Goal: Find contact information: Find contact information

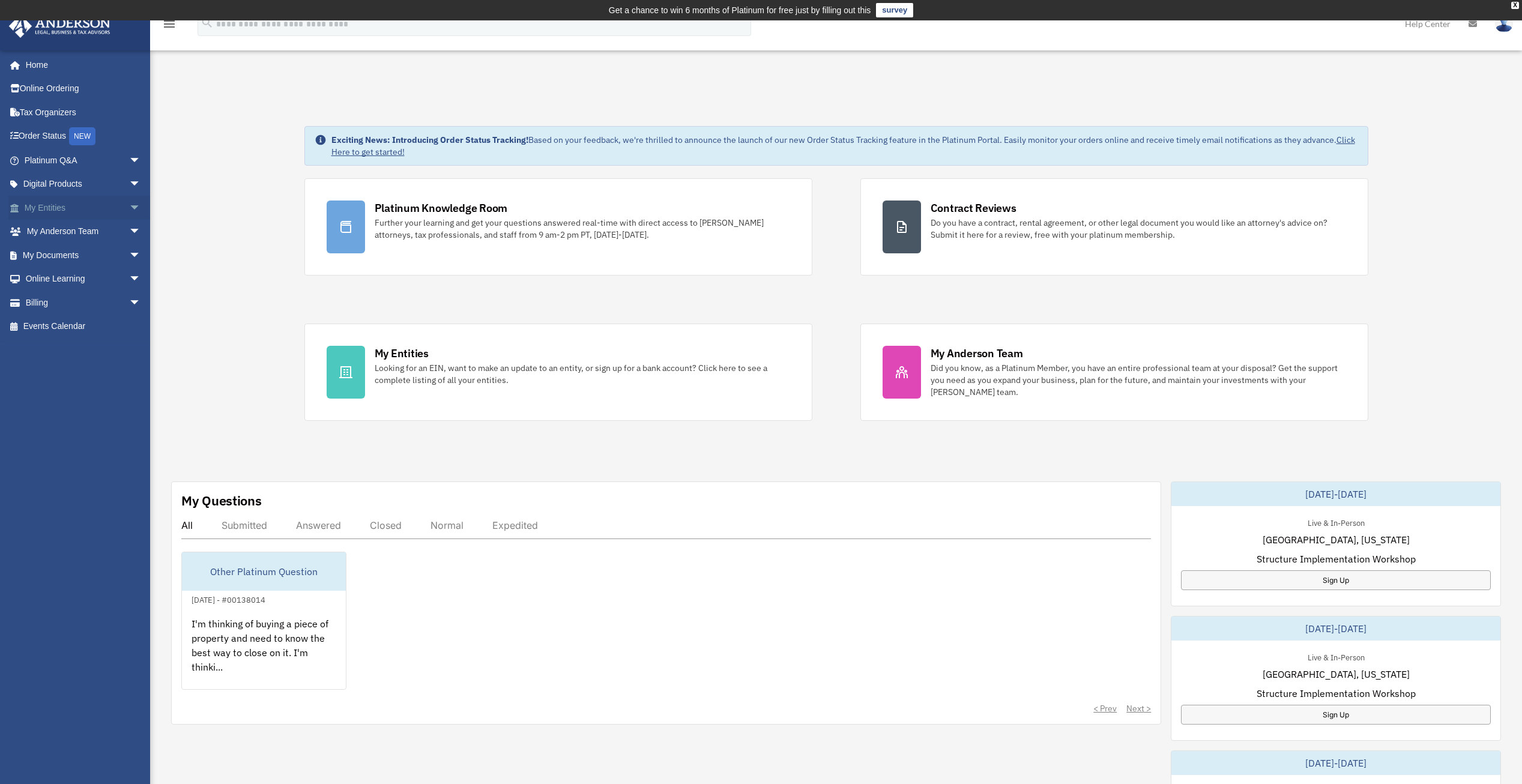
click at [35, 205] on link "My Entities arrow_drop_down" at bounding box center [84, 207] width 151 height 24
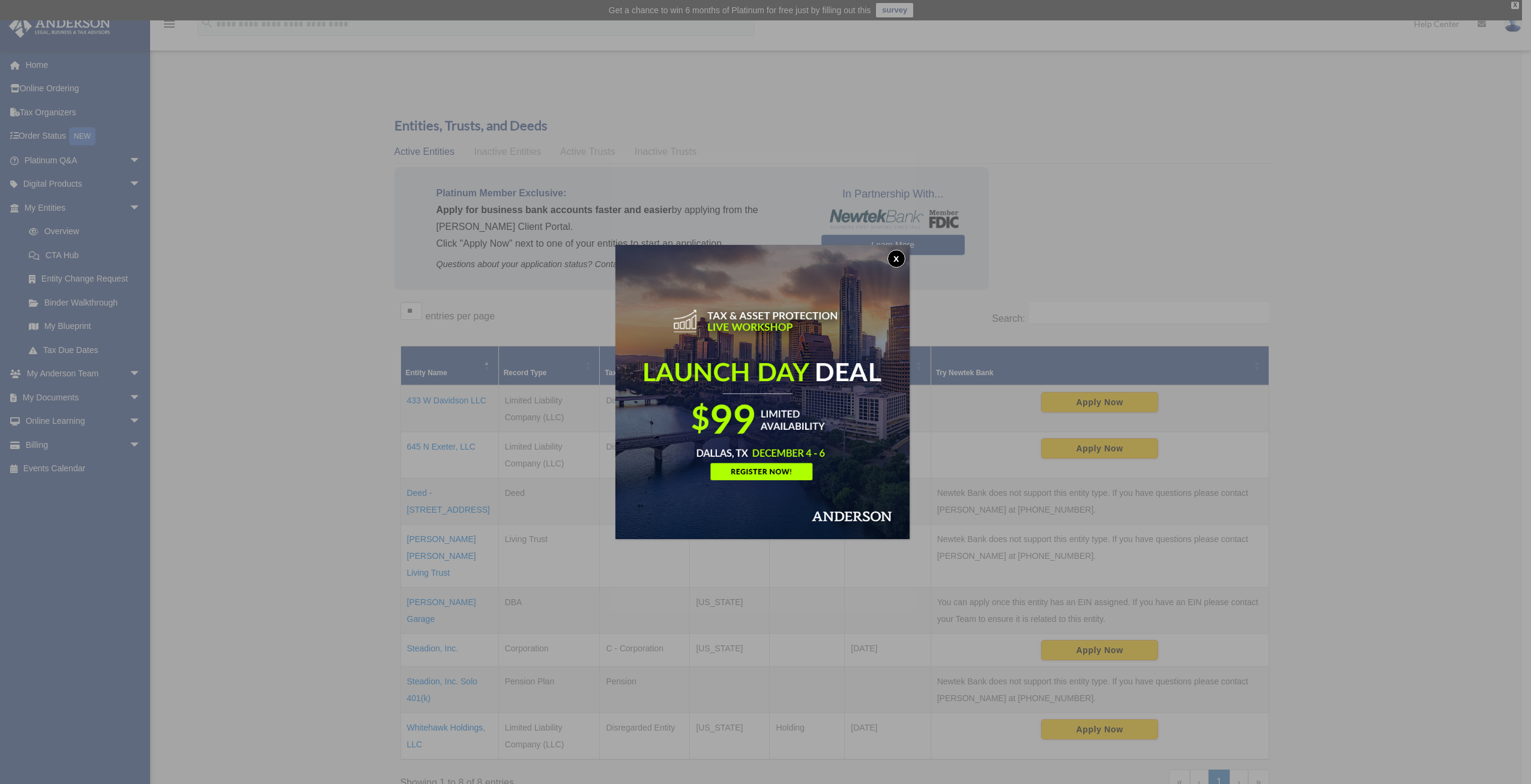
click at [900, 259] on button "x" at bounding box center [896, 259] width 18 height 18
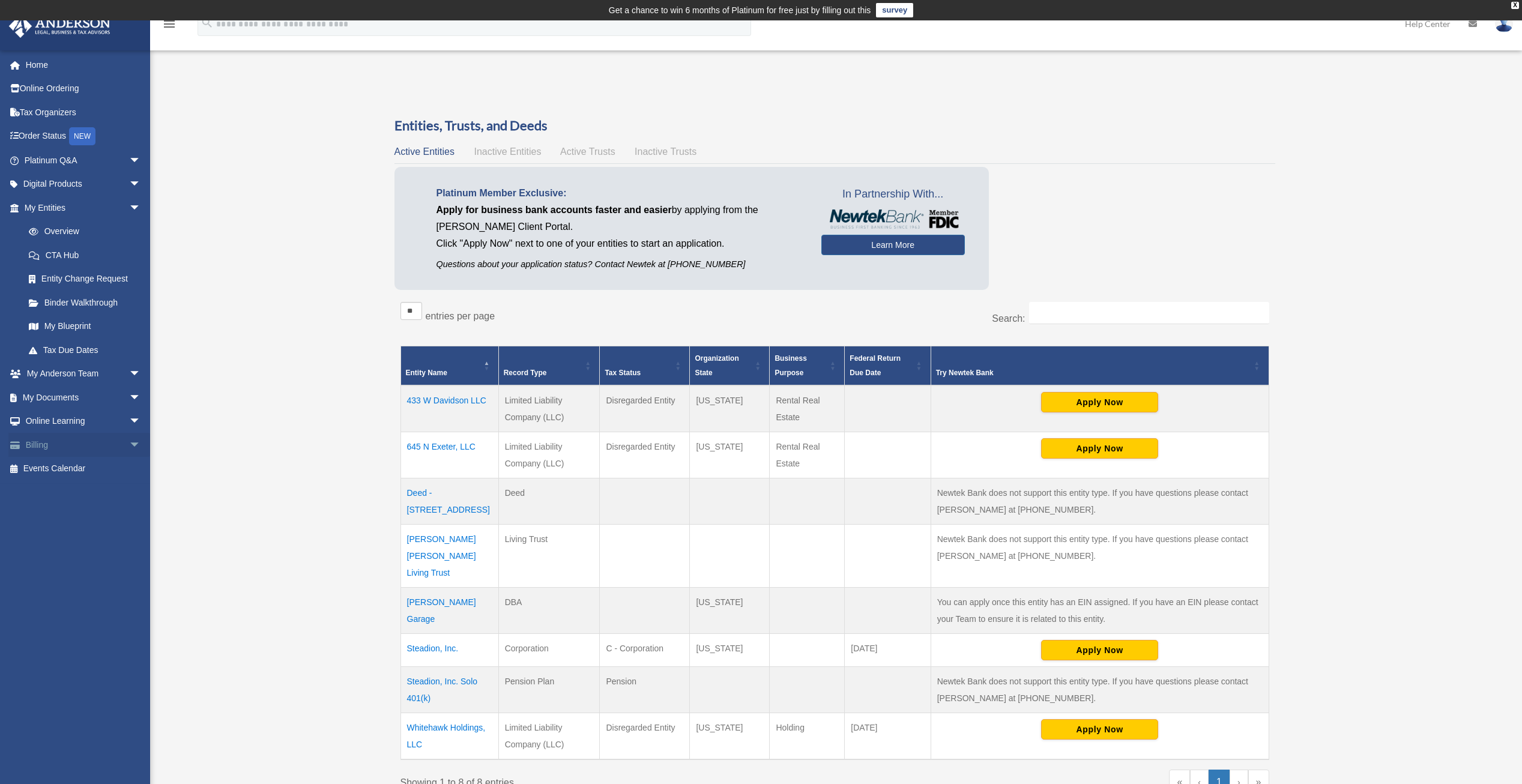
click at [27, 445] on link "Billing arrow_drop_down" at bounding box center [84, 444] width 151 height 24
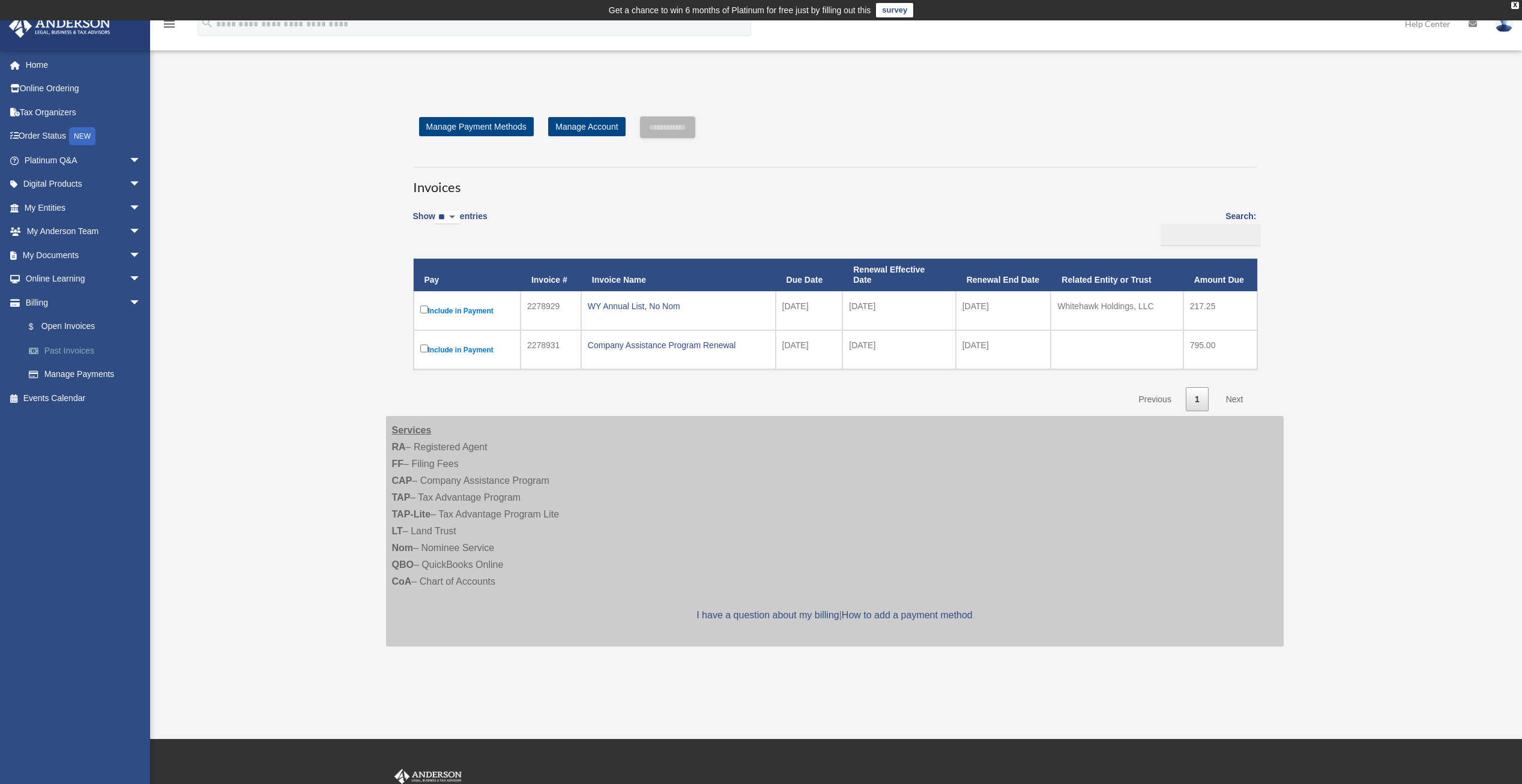
click at [73, 352] on link "Past Invoices" at bounding box center [88, 350] width 142 height 24
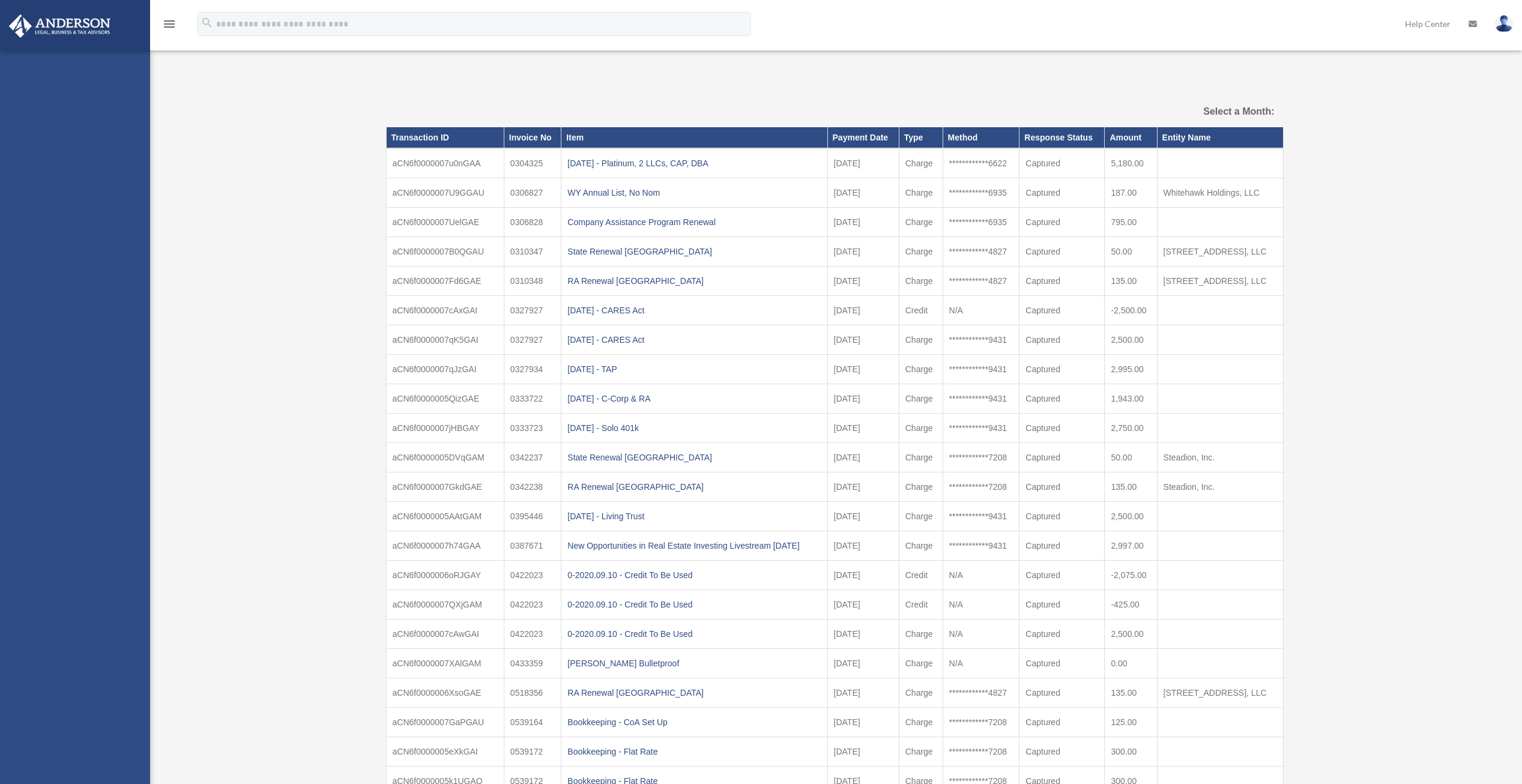
select select
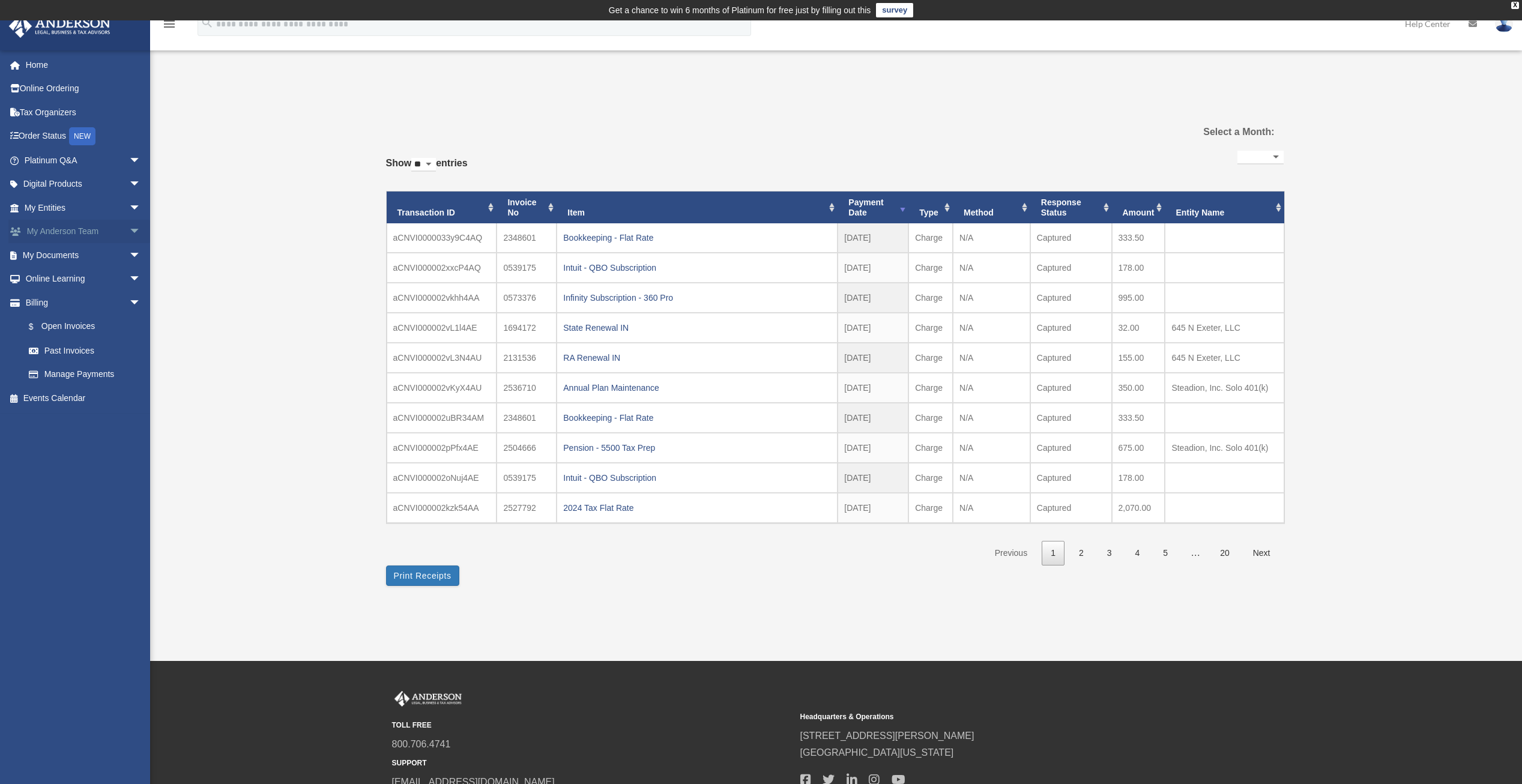
click at [80, 226] on link "My [PERSON_NAME] Team arrow_drop_down" at bounding box center [84, 231] width 151 height 24
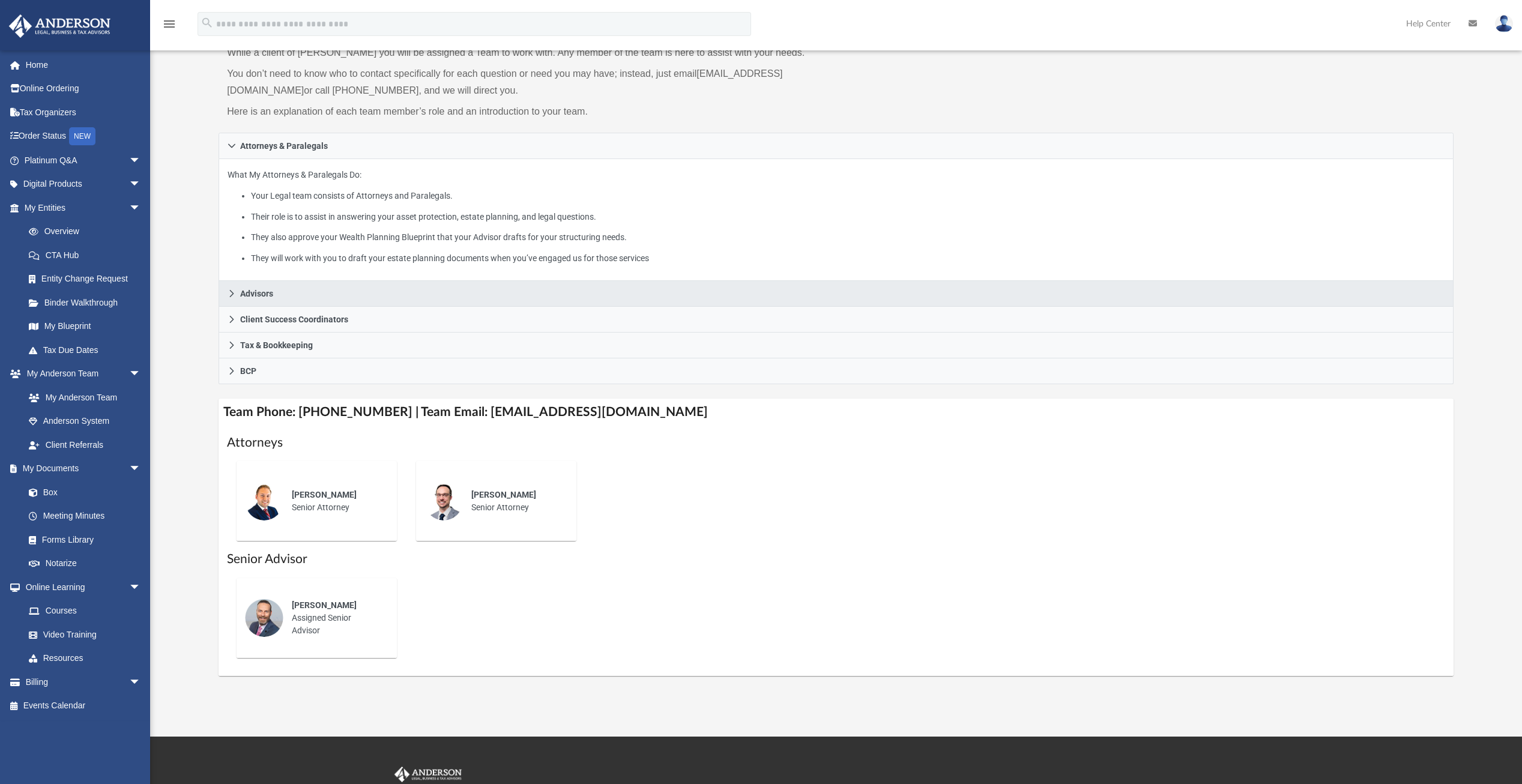
scroll to position [120, 0]
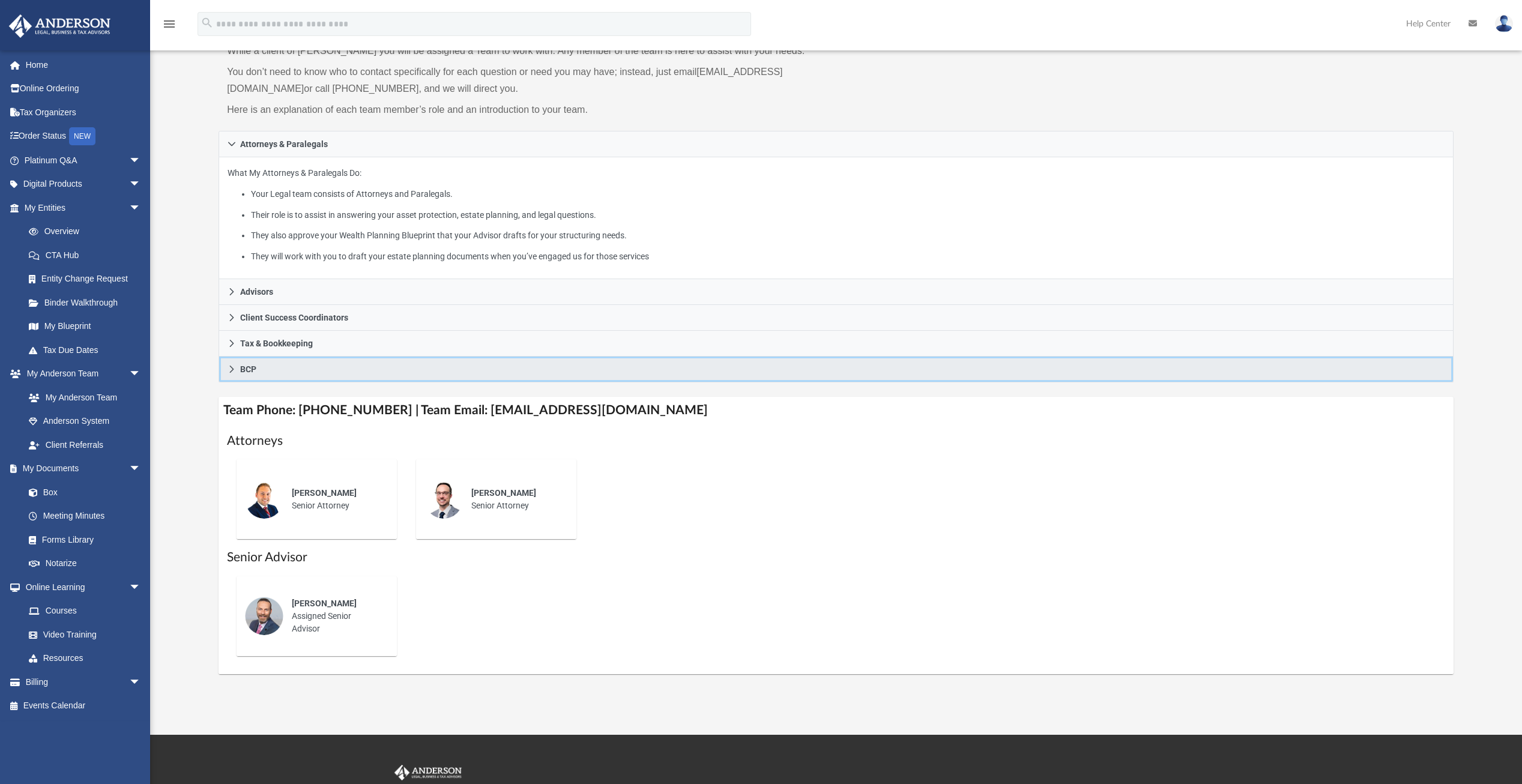
click at [230, 373] on link "BCP" at bounding box center [836, 369] width 1235 height 26
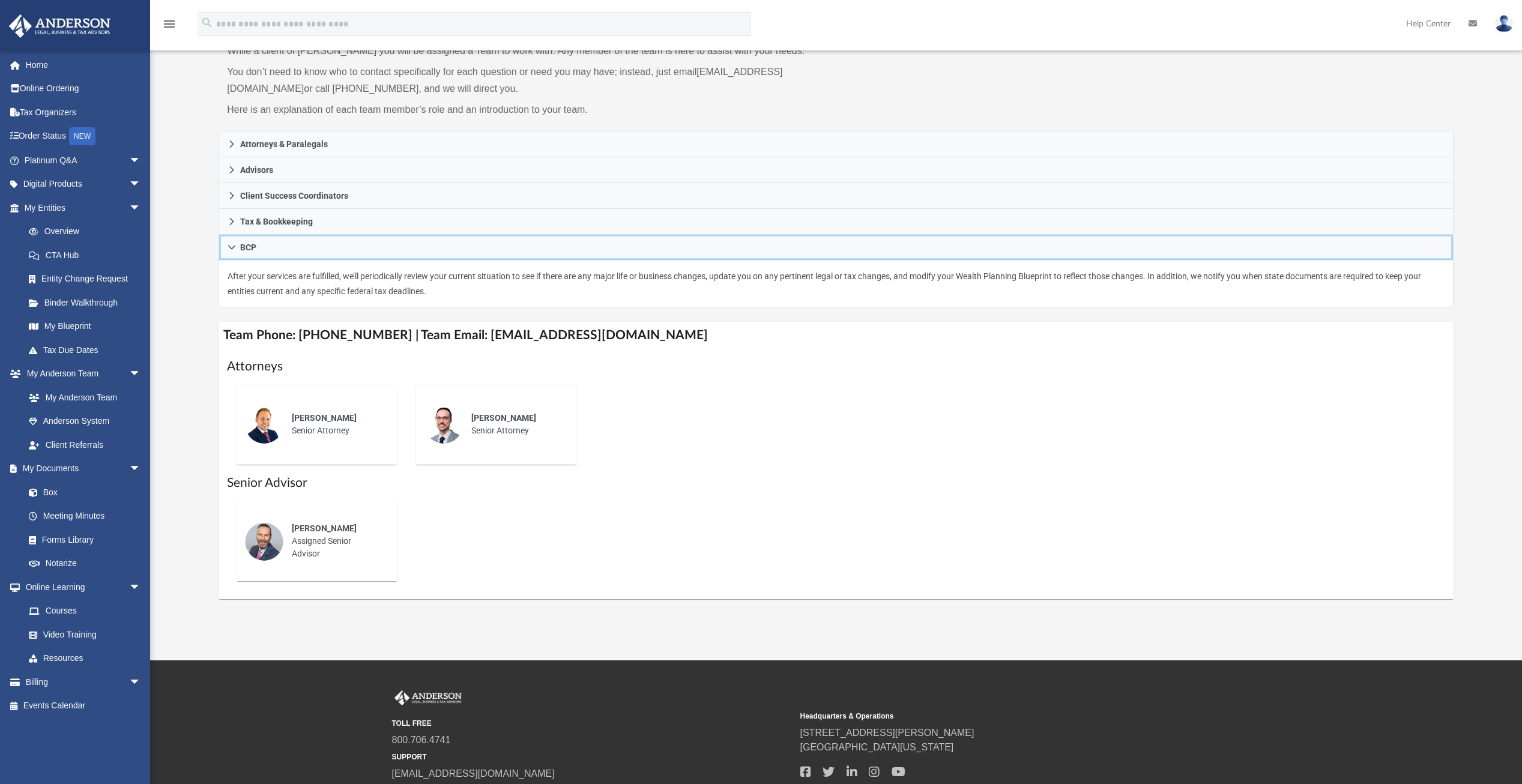
scroll to position [60, 0]
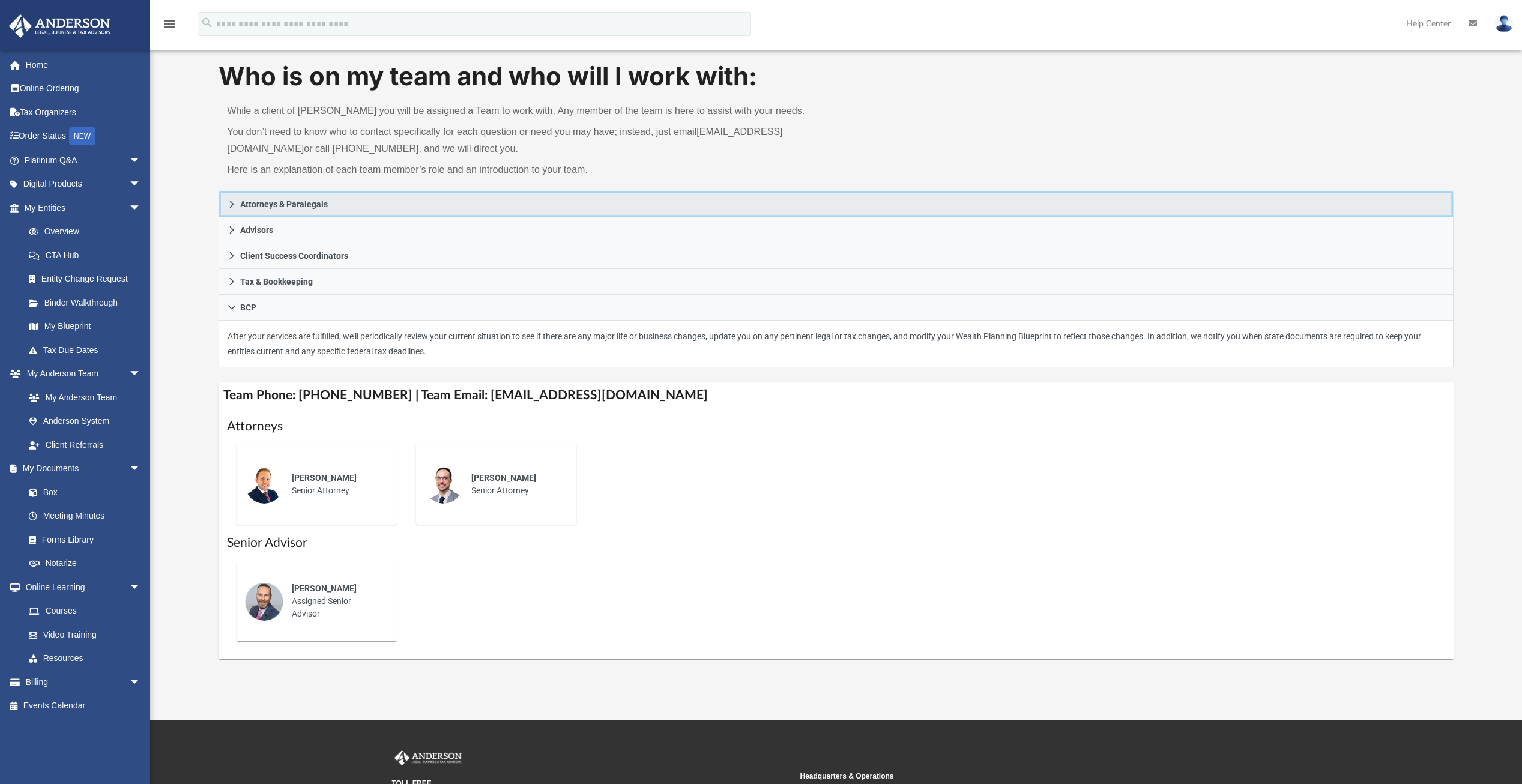
click at [230, 206] on icon at bounding box center [231, 204] width 8 height 8
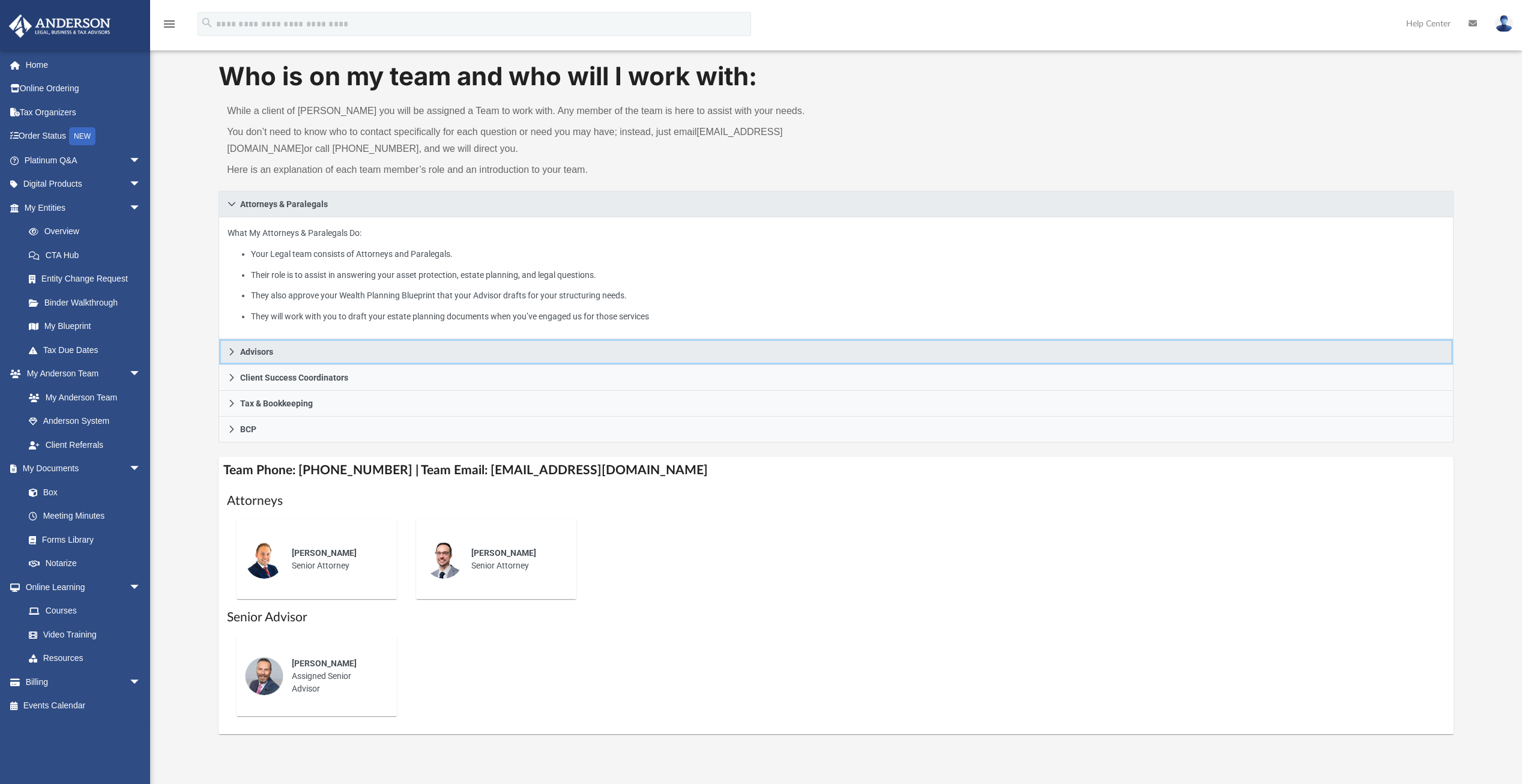
click at [232, 355] on icon at bounding box center [231, 351] width 8 height 8
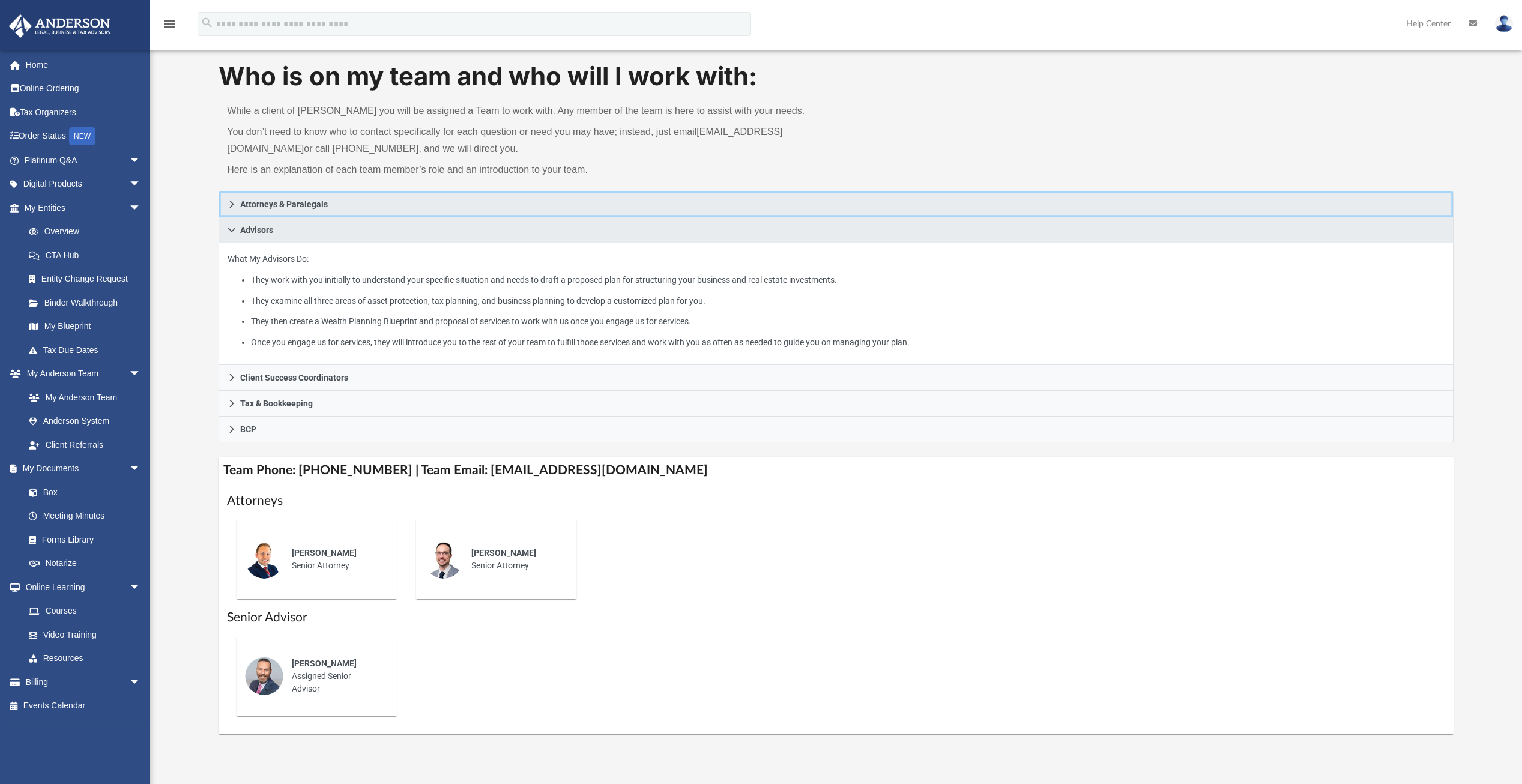
click at [230, 207] on icon at bounding box center [232, 203] width 5 height 7
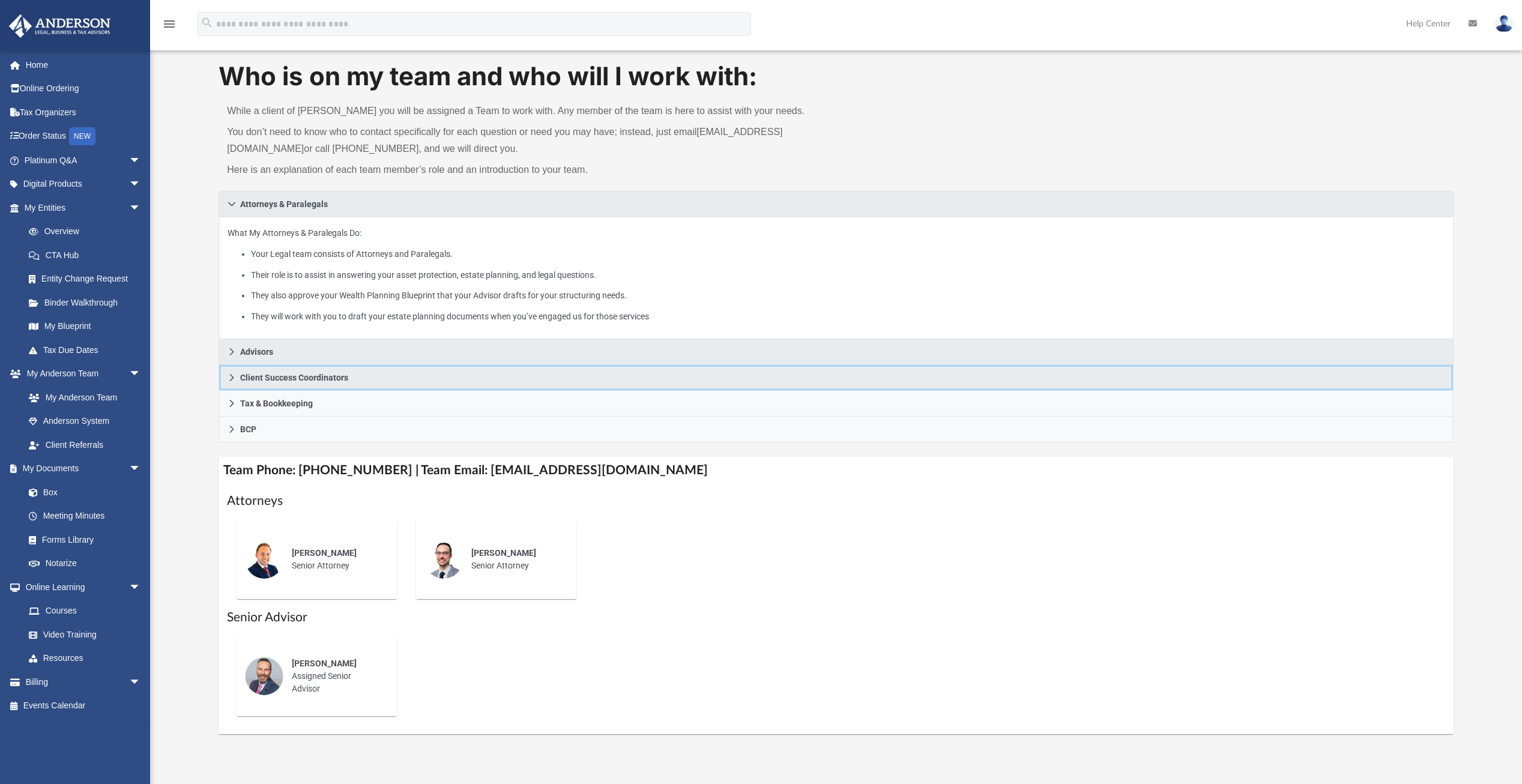
click at [229, 374] on icon at bounding box center [231, 377] width 8 height 8
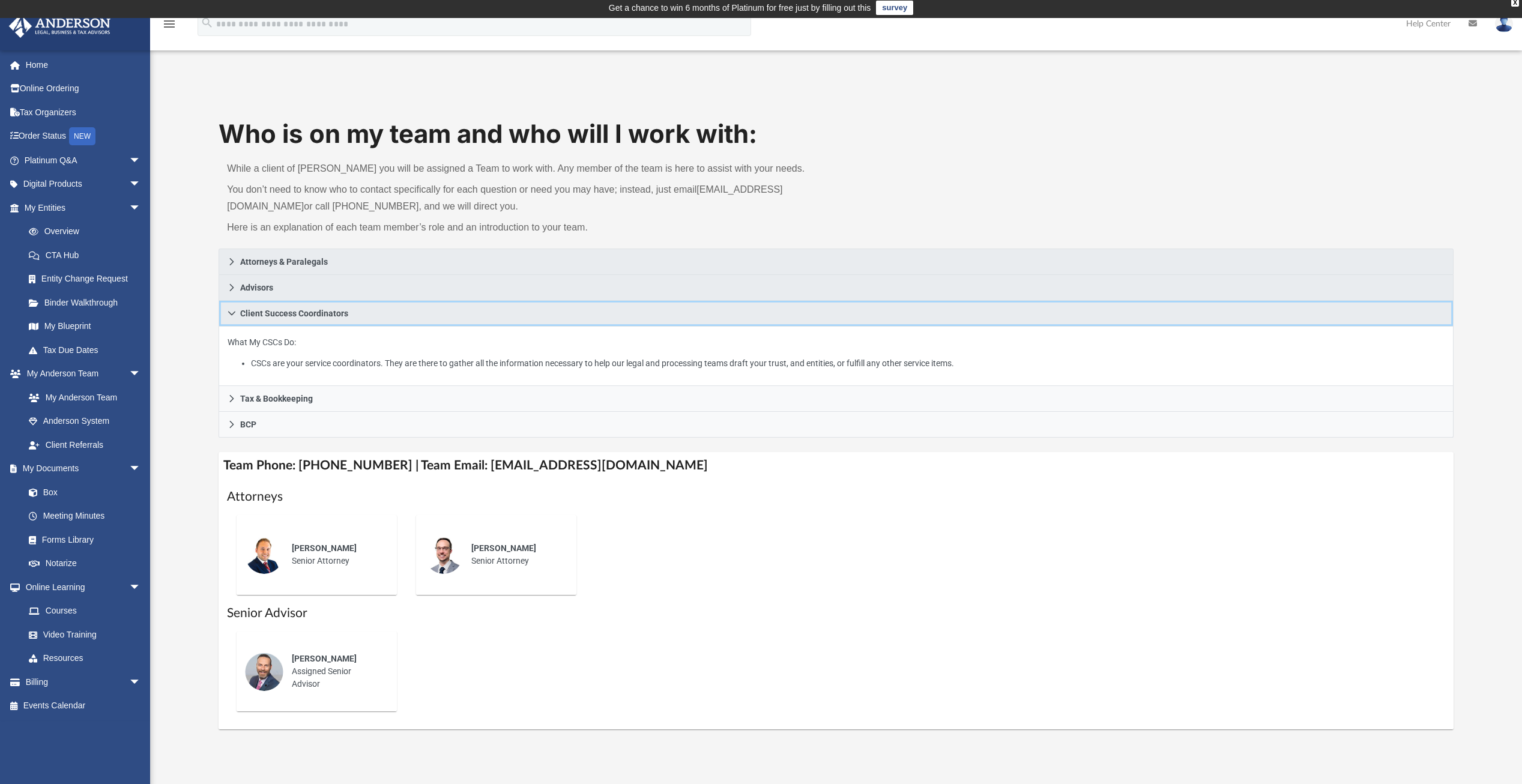
scroll to position [0, 0]
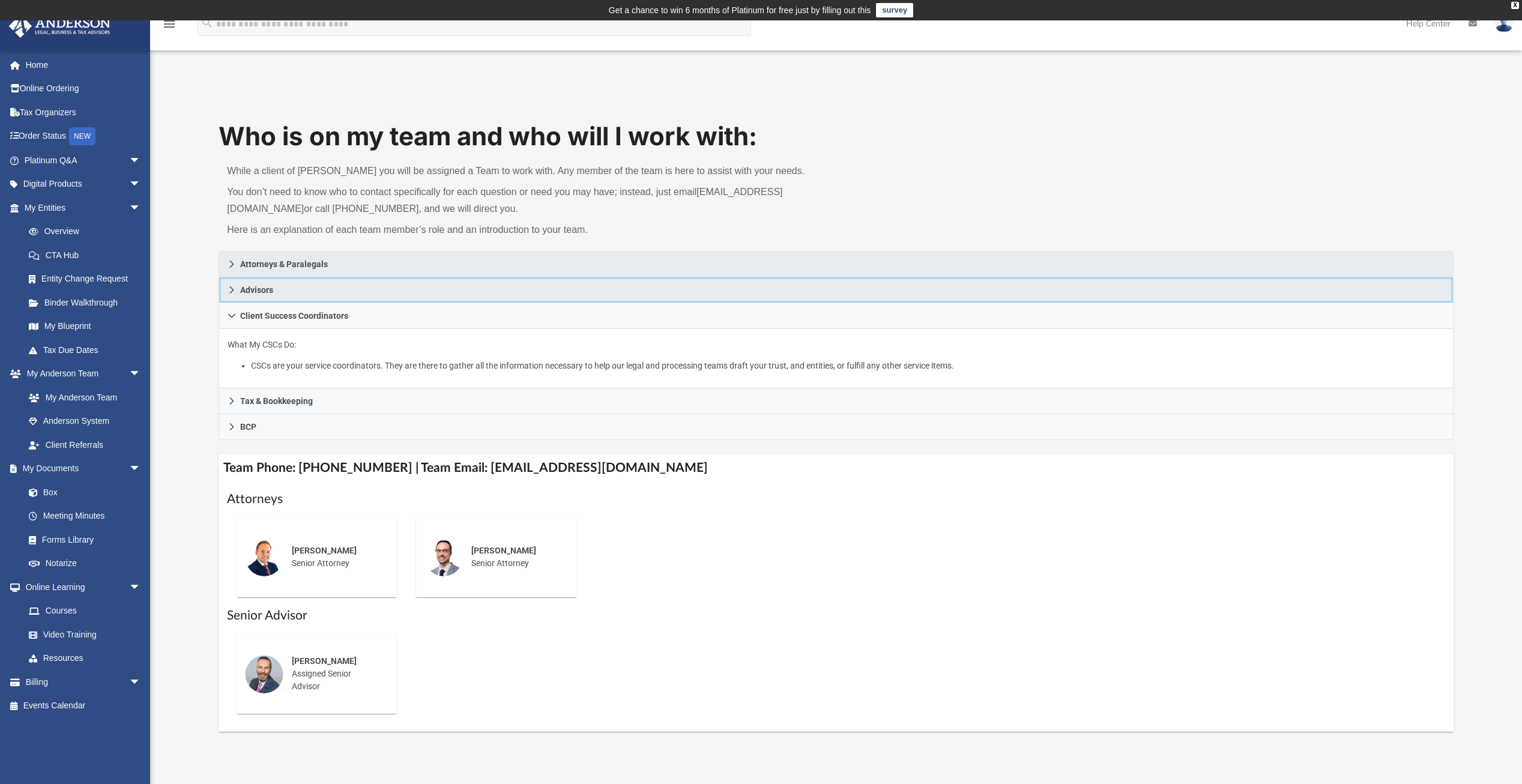
click at [230, 290] on icon at bounding box center [231, 290] width 8 height 8
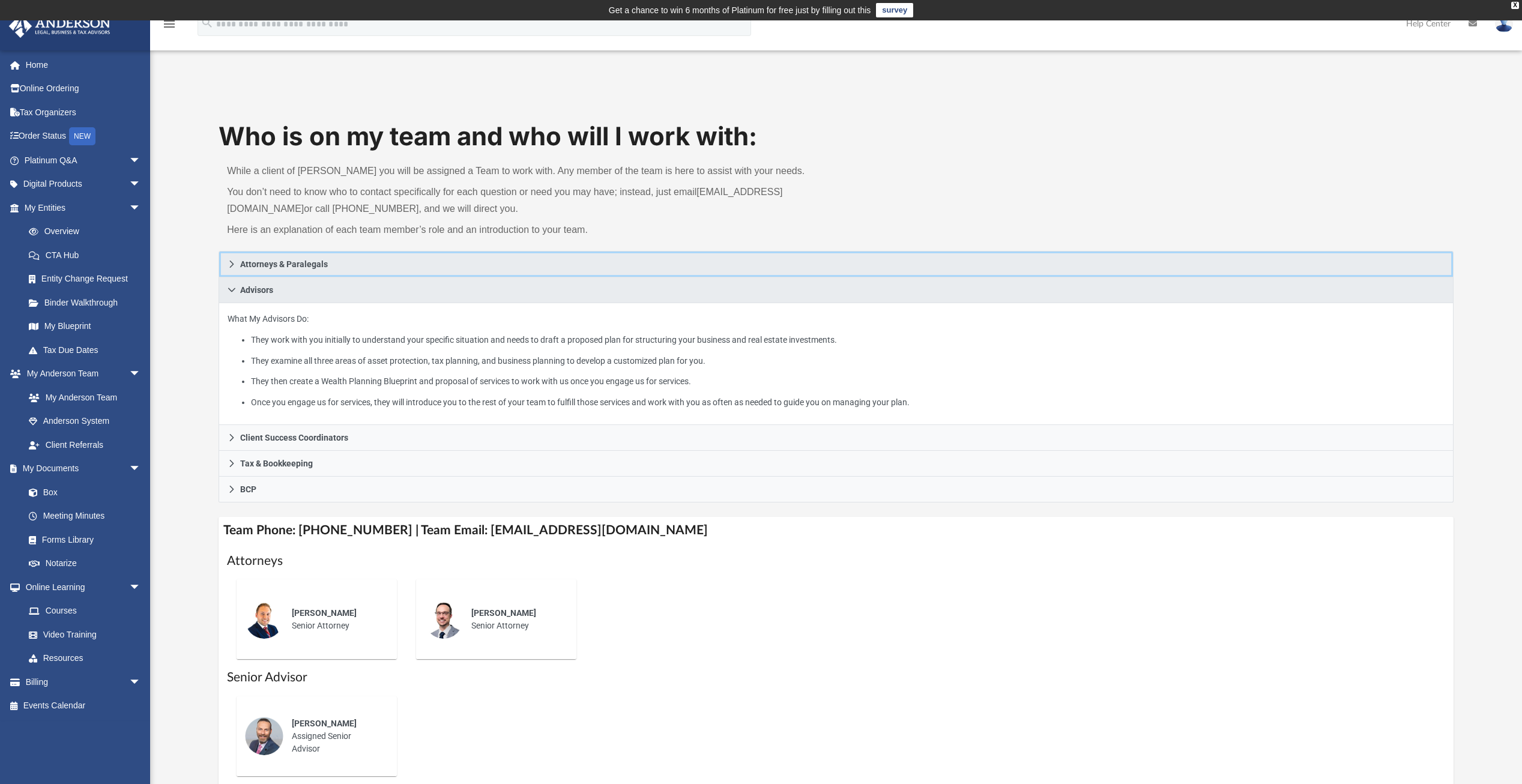
click at [225, 266] on link "Attorneys & Paralegals" at bounding box center [836, 264] width 1235 height 26
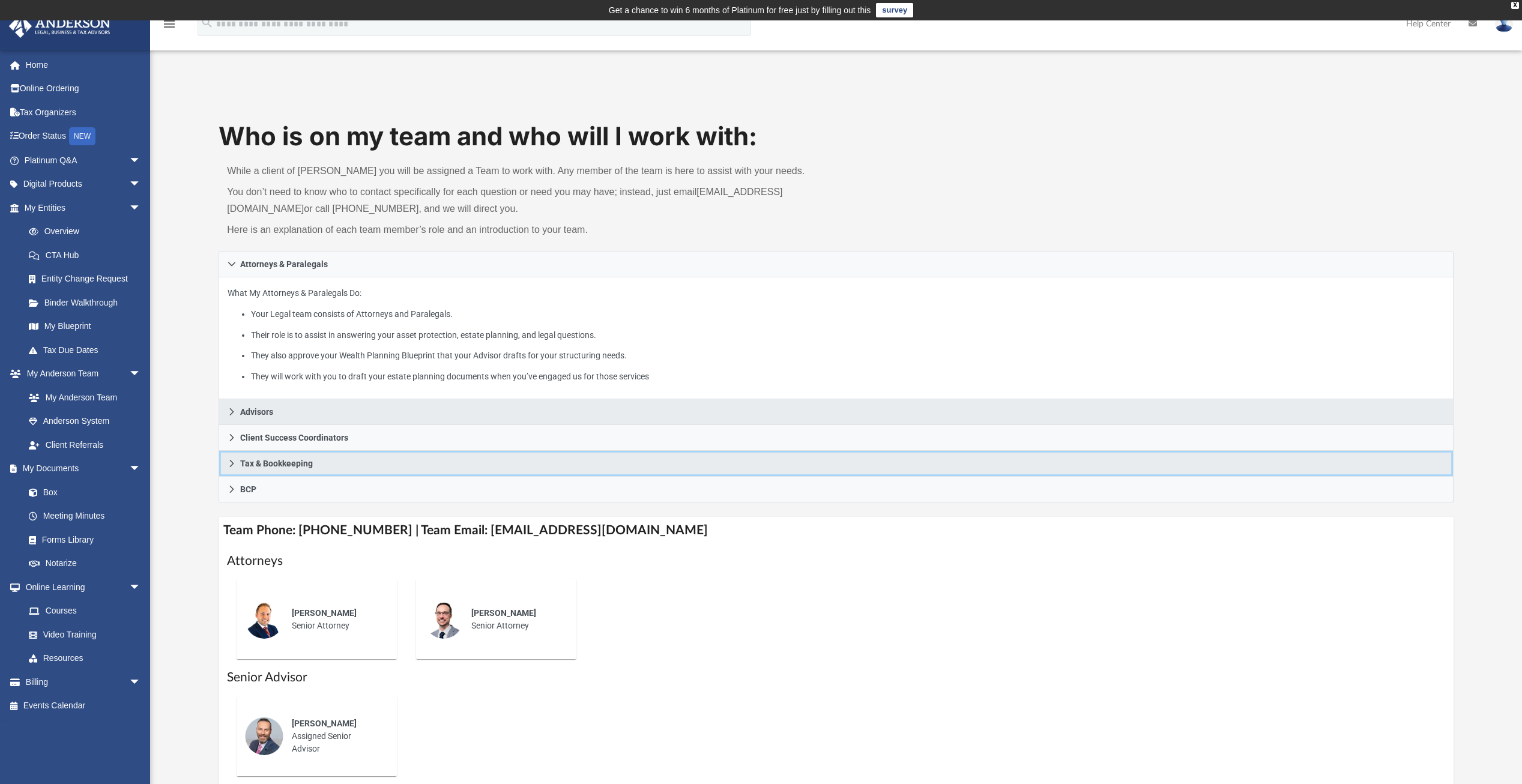
click at [230, 465] on icon at bounding box center [231, 463] width 8 height 8
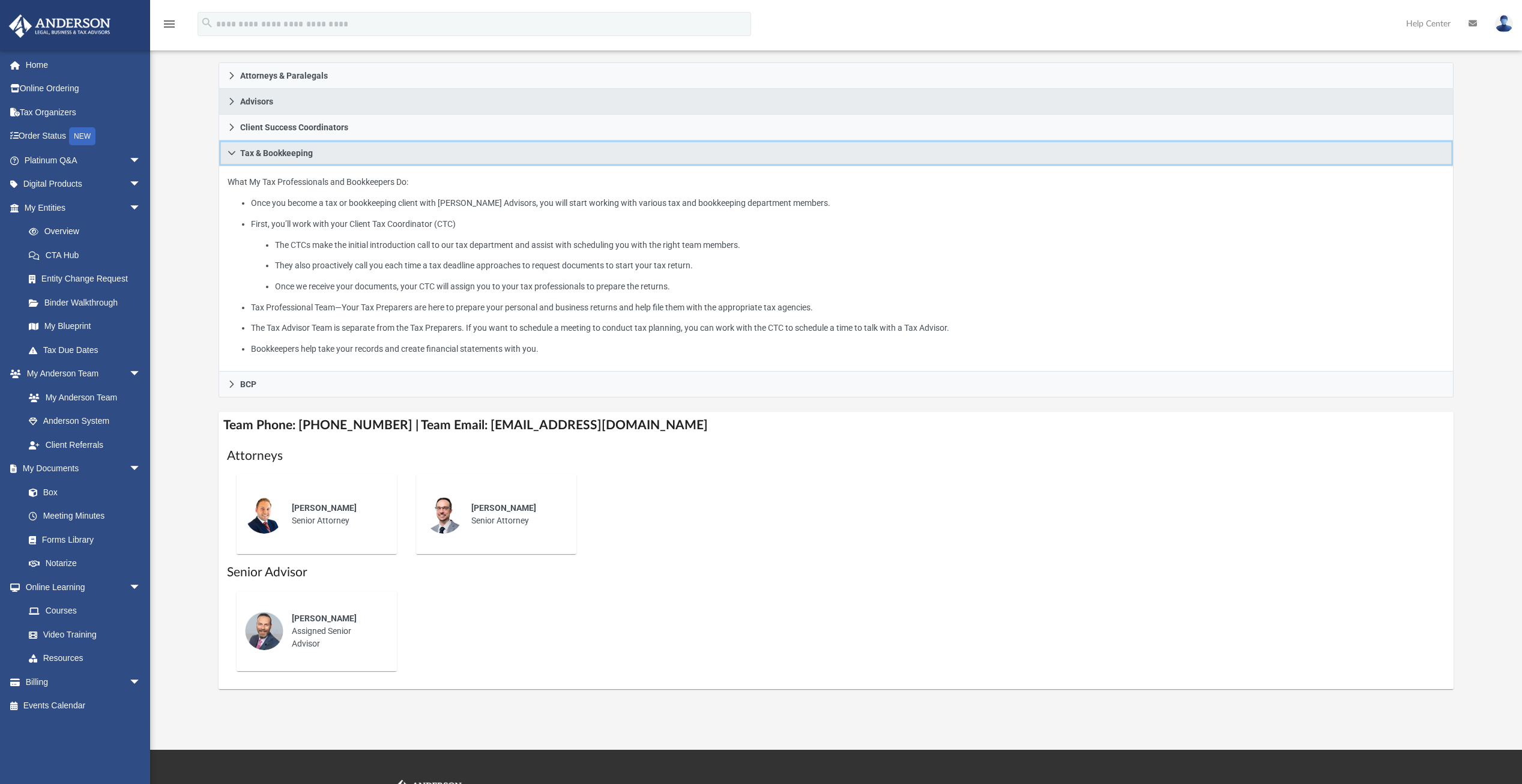
scroll to position [300, 0]
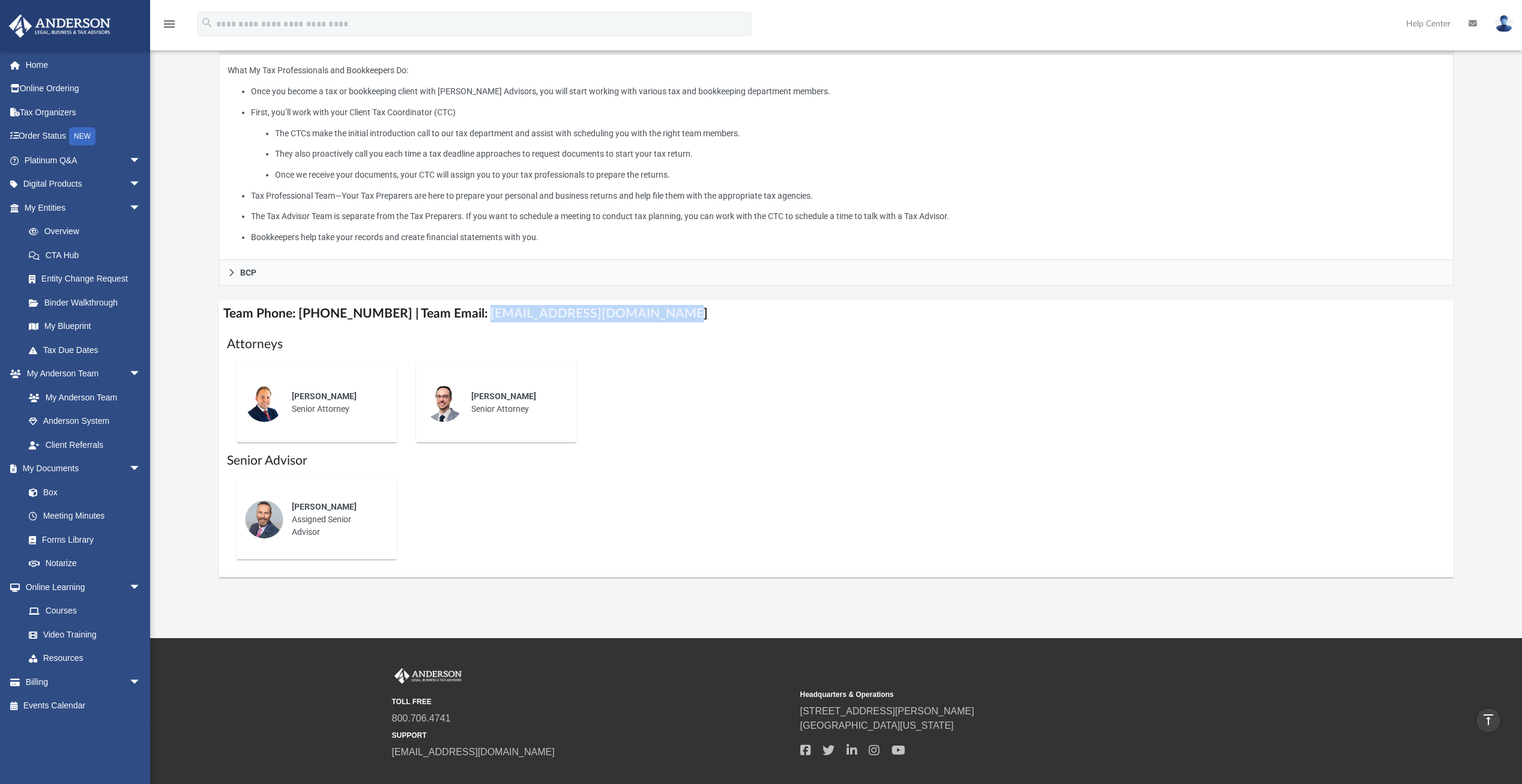
drag, startPoint x: 466, startPoint y: 317, endPoint x: 652, endPoint y: 317, distance: 186.0
click at [652, 317] on h4 "Team Phone: (725) 201-7553 | Team Email: myteam@andersonadvisors.com" at bounding box center [836, 313] width 1235 height 27
copy h4 "myteam@andersonadvisors.com"
